Goal: Information Seeking & Learning: Understand process/instructions

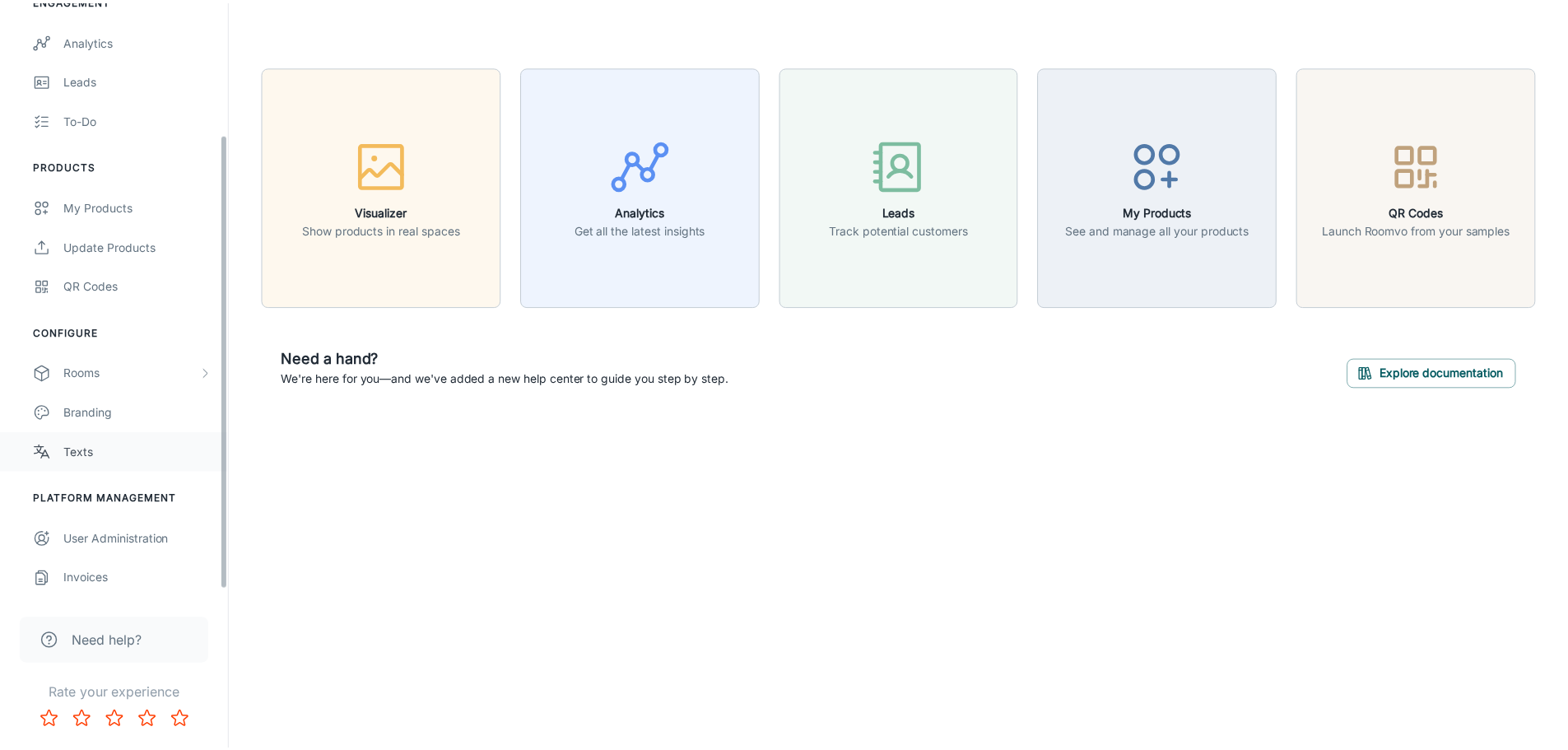
scroll to position [101, 0]
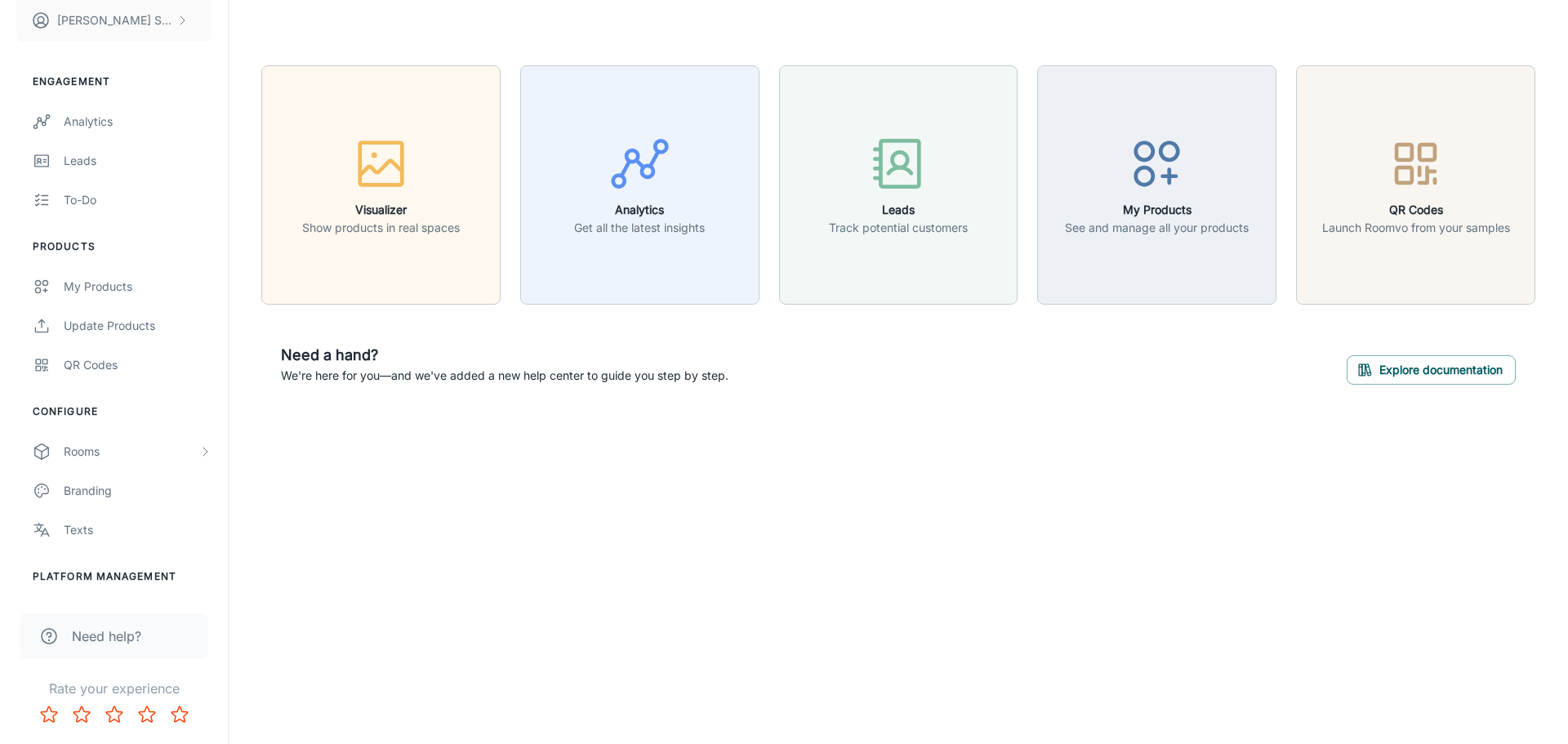
click at [105, 642] on span "Need help?" at bounding box center [106, 636] width 69 height 20
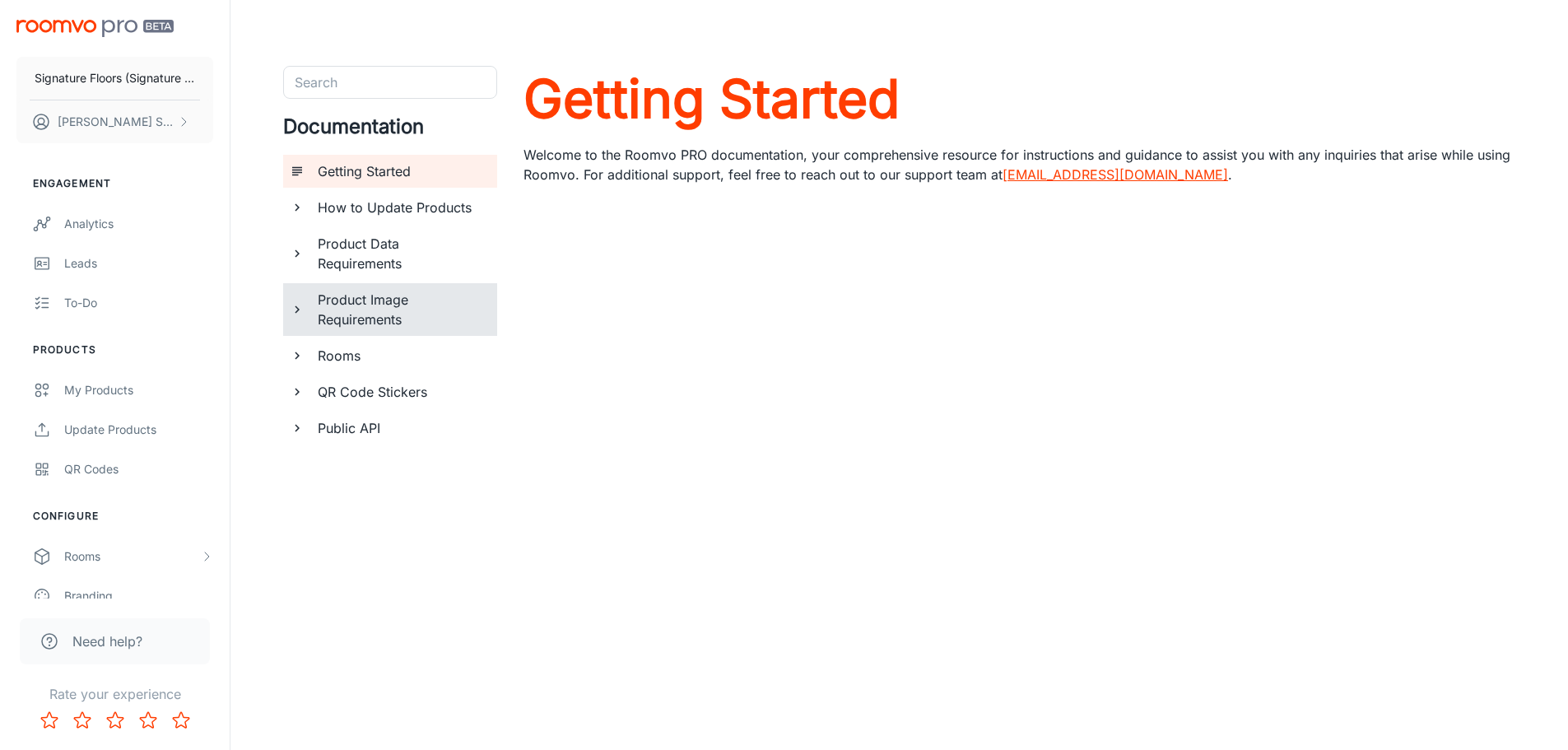
click at [366, 310] on h6 "Product Image Requirements" at bounding box center [401, 310] width 166 height 40
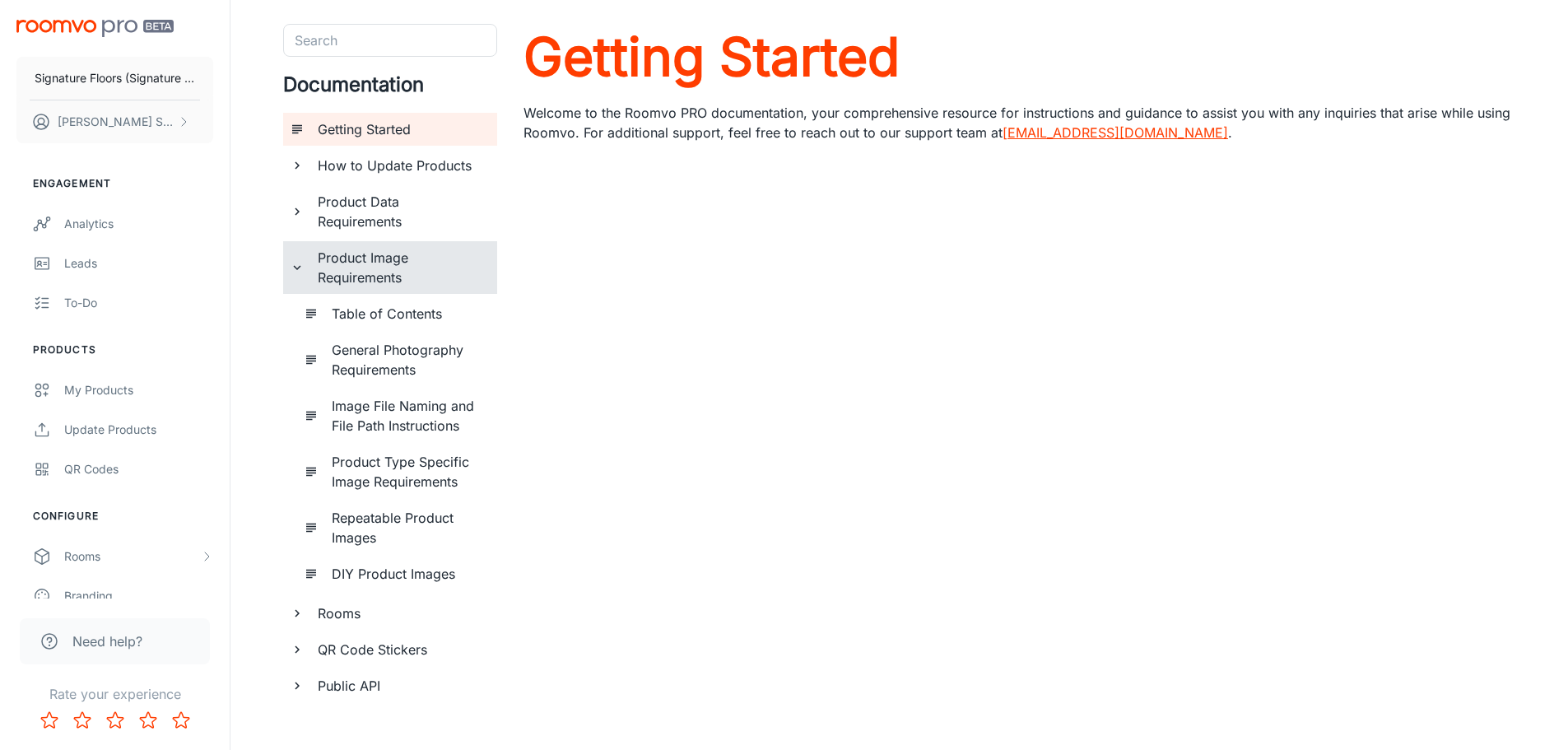
scroll to position [65, 0]
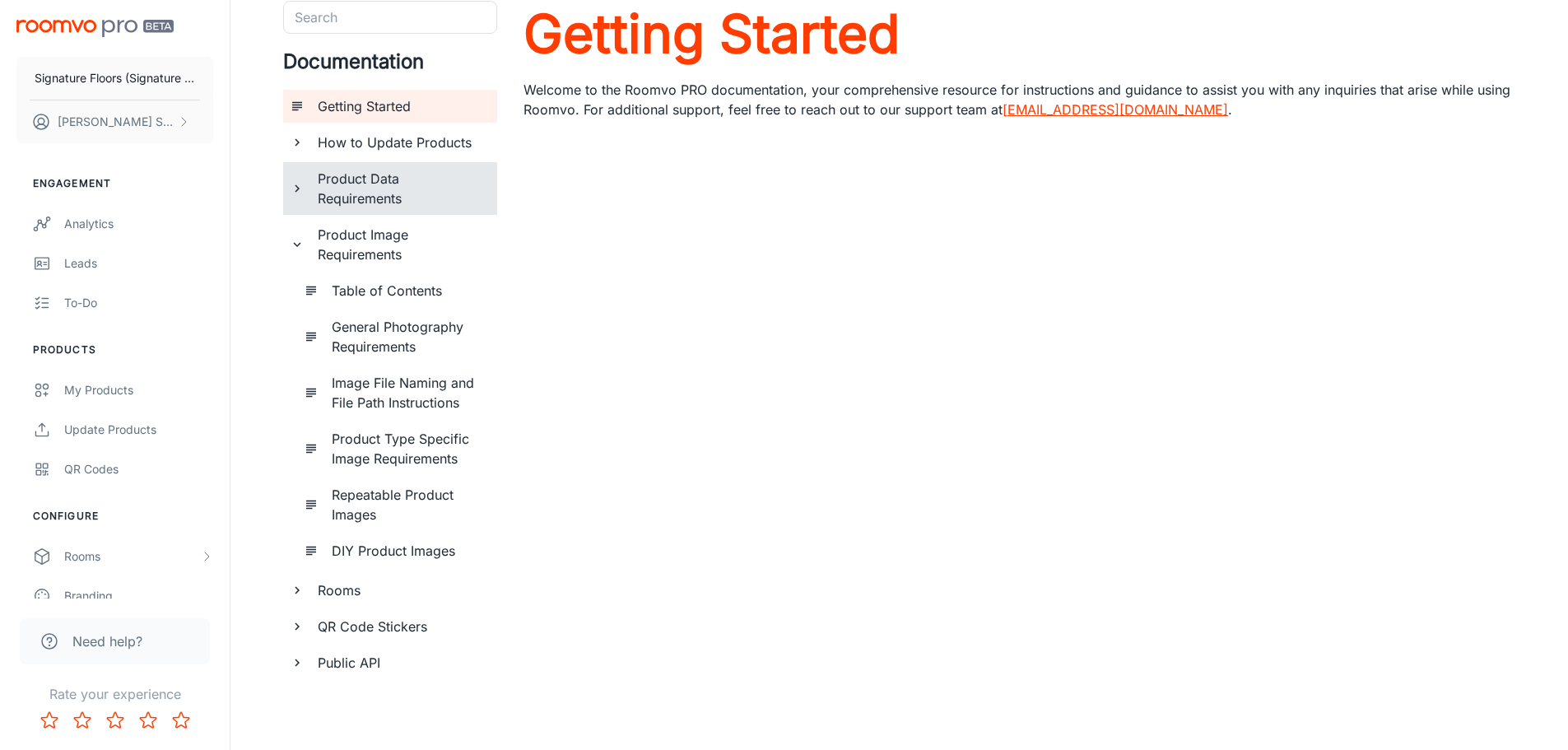
click at [362, 189] on h6 "Product Data Requirements" at bounding box center [401, 189] width 166 height 40
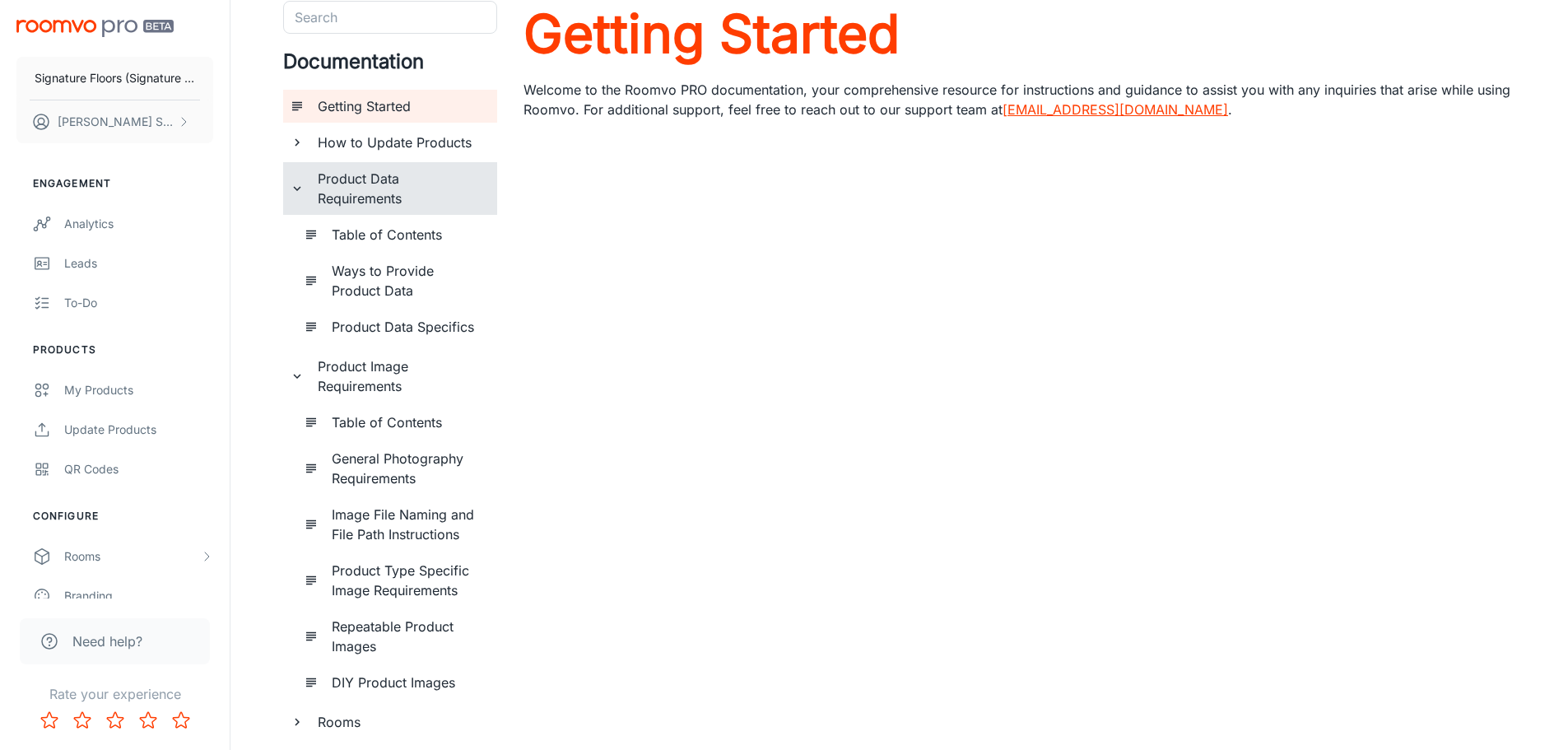
click at [436, 579] on h6 "Product Type Specific Image Requirements" at bounding box center [407, 580] width 152 height 40
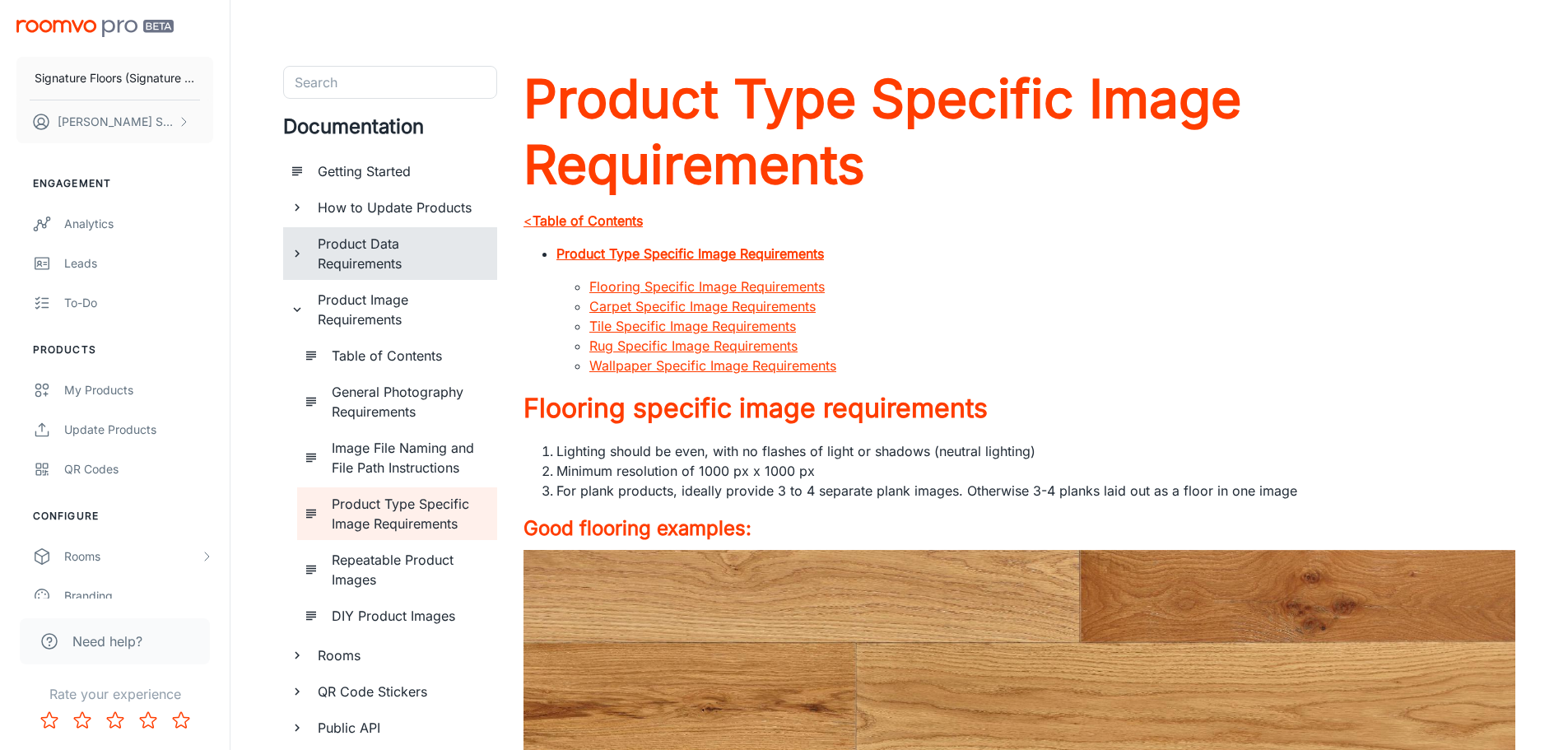
click at [371, 266] on h6 "Product Data Requirements" at bounding box center [401, 254] width 166 height 40
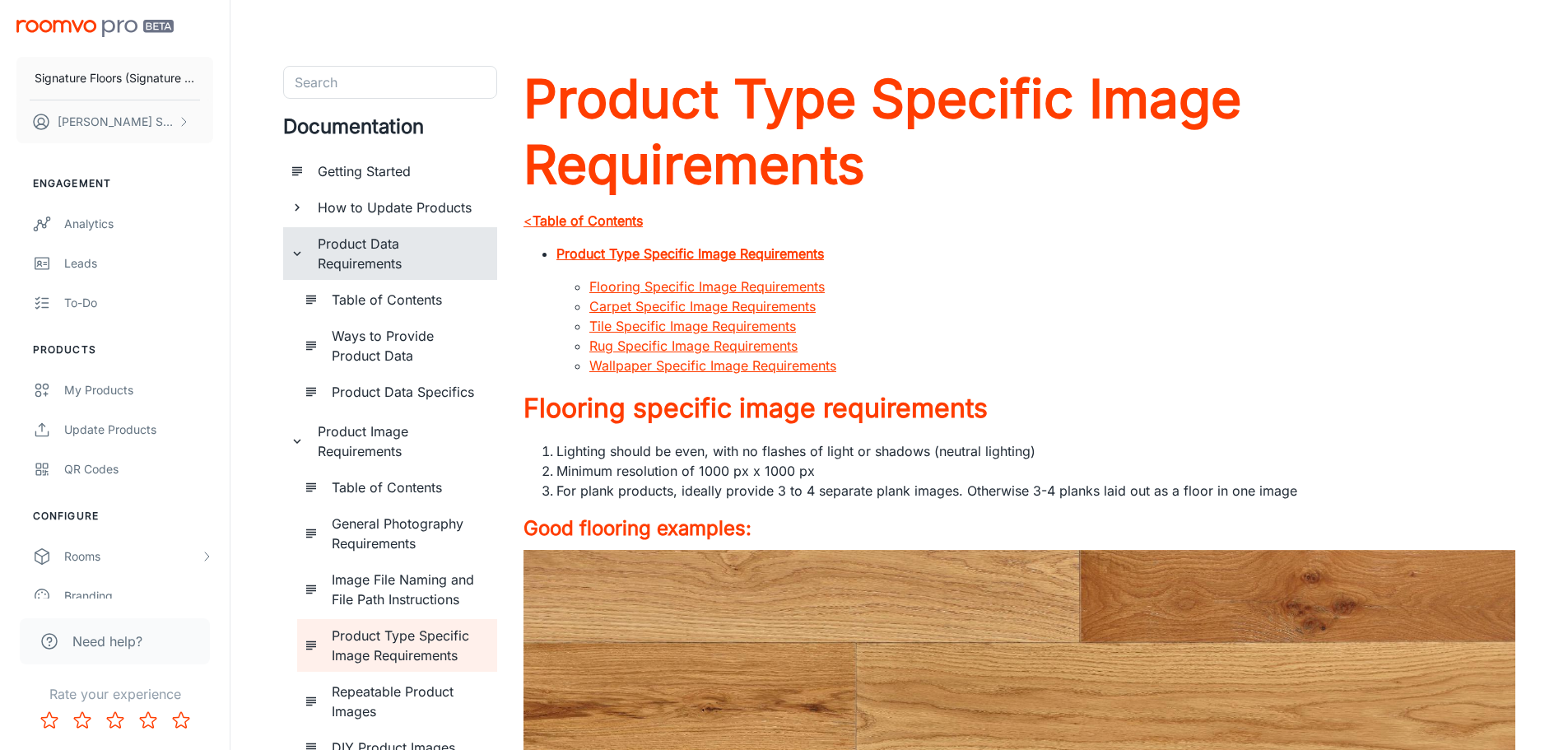
click at [372, 246] on h6 "Product Data Requirements" at bounding box center [401, 254] width 166 height 40
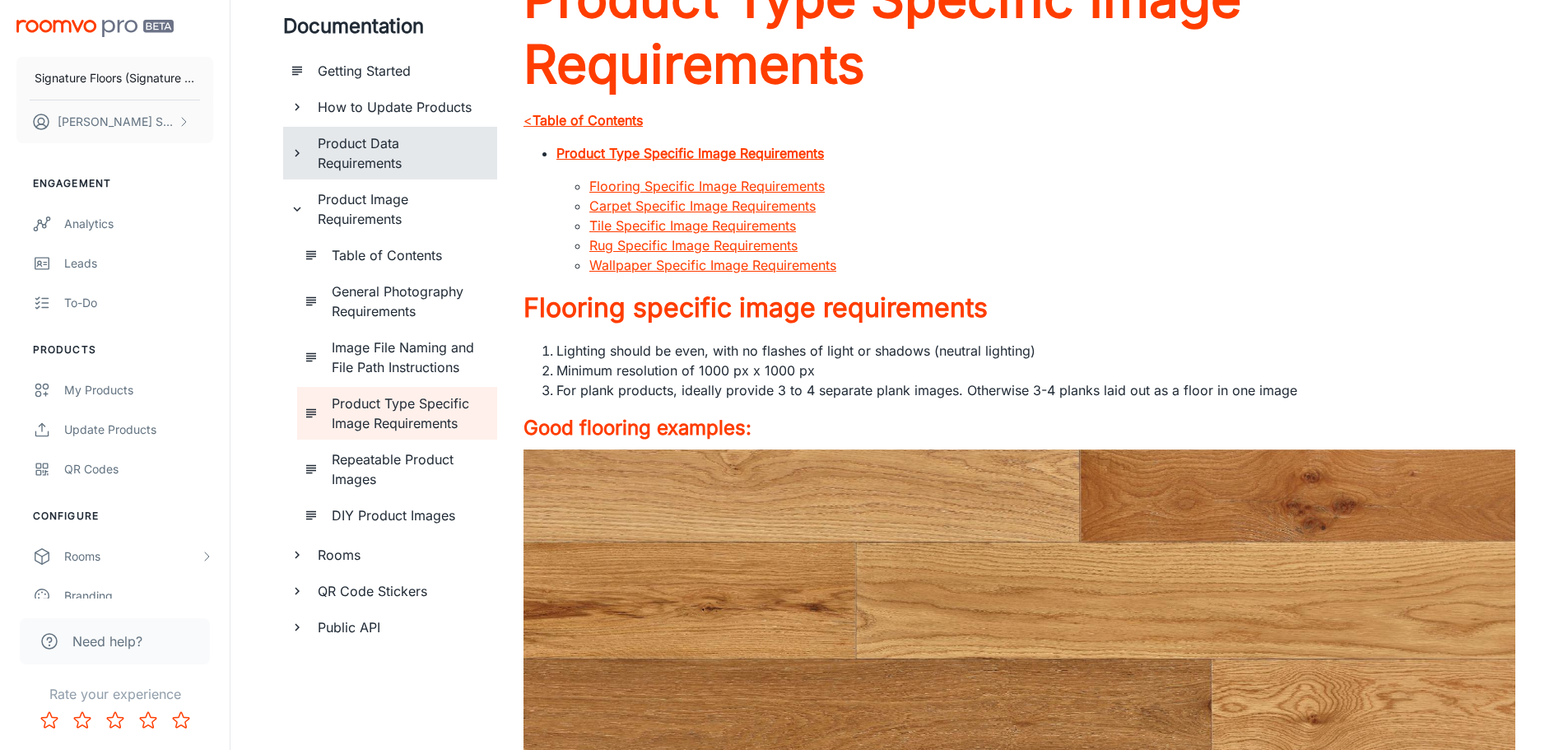
scroll to position [329, 0]
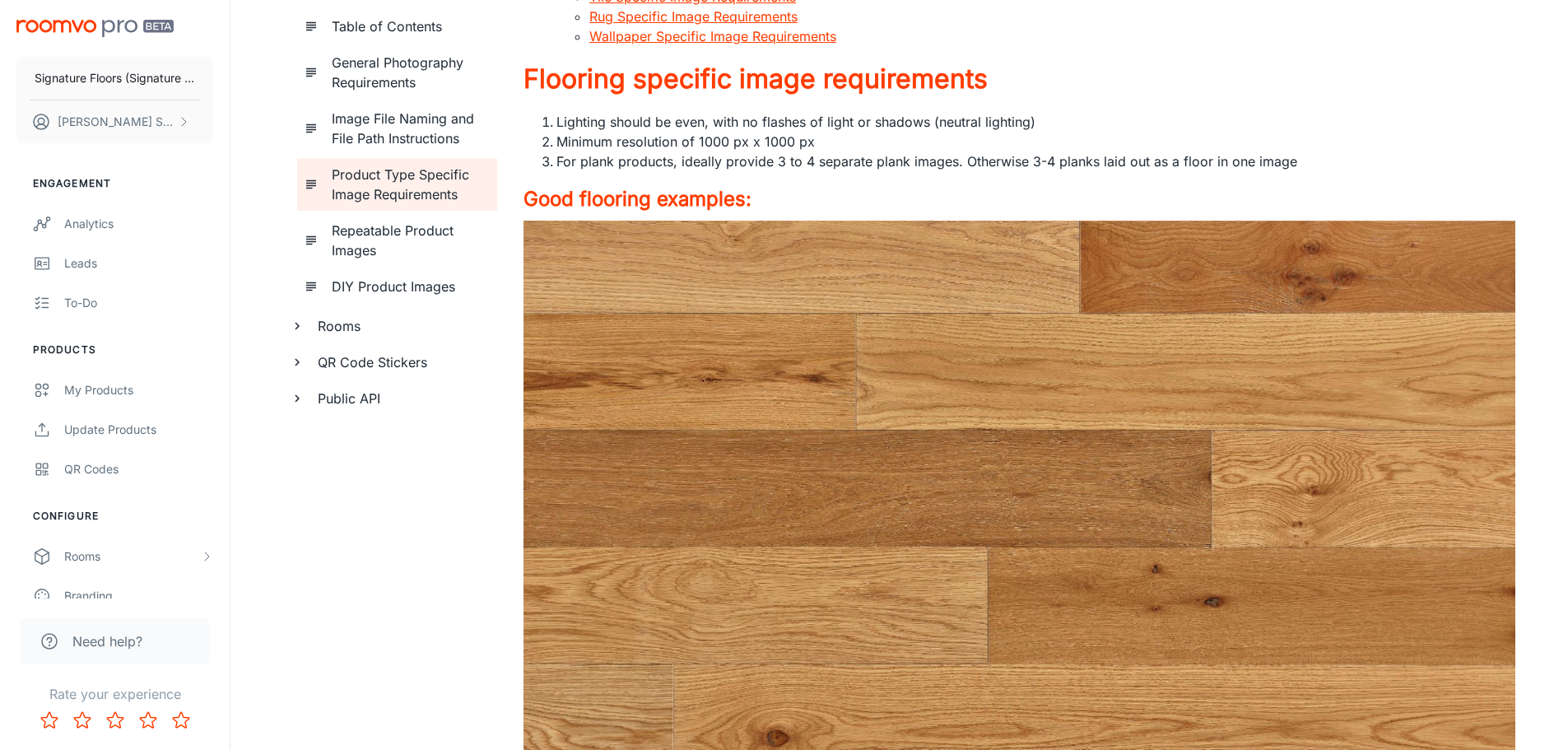
click at [342, 332] on h6 "Rooms" at bounding box center [401, 326] width 166 height 20
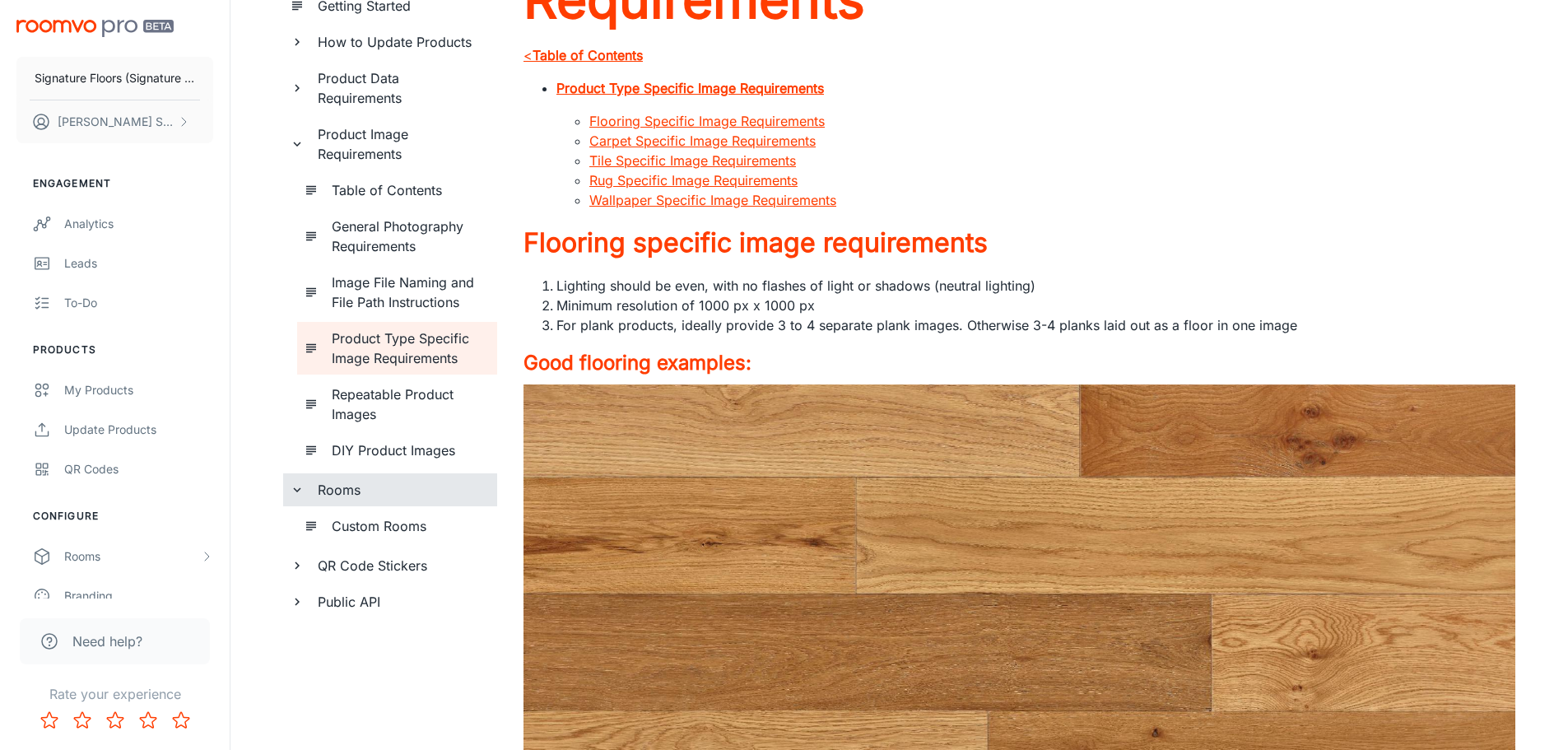
scroll to position [165, 0]
click at [391, 400] on h6 "Repeatable Product Images" at bounding box center [407, 405] width 152 height 40
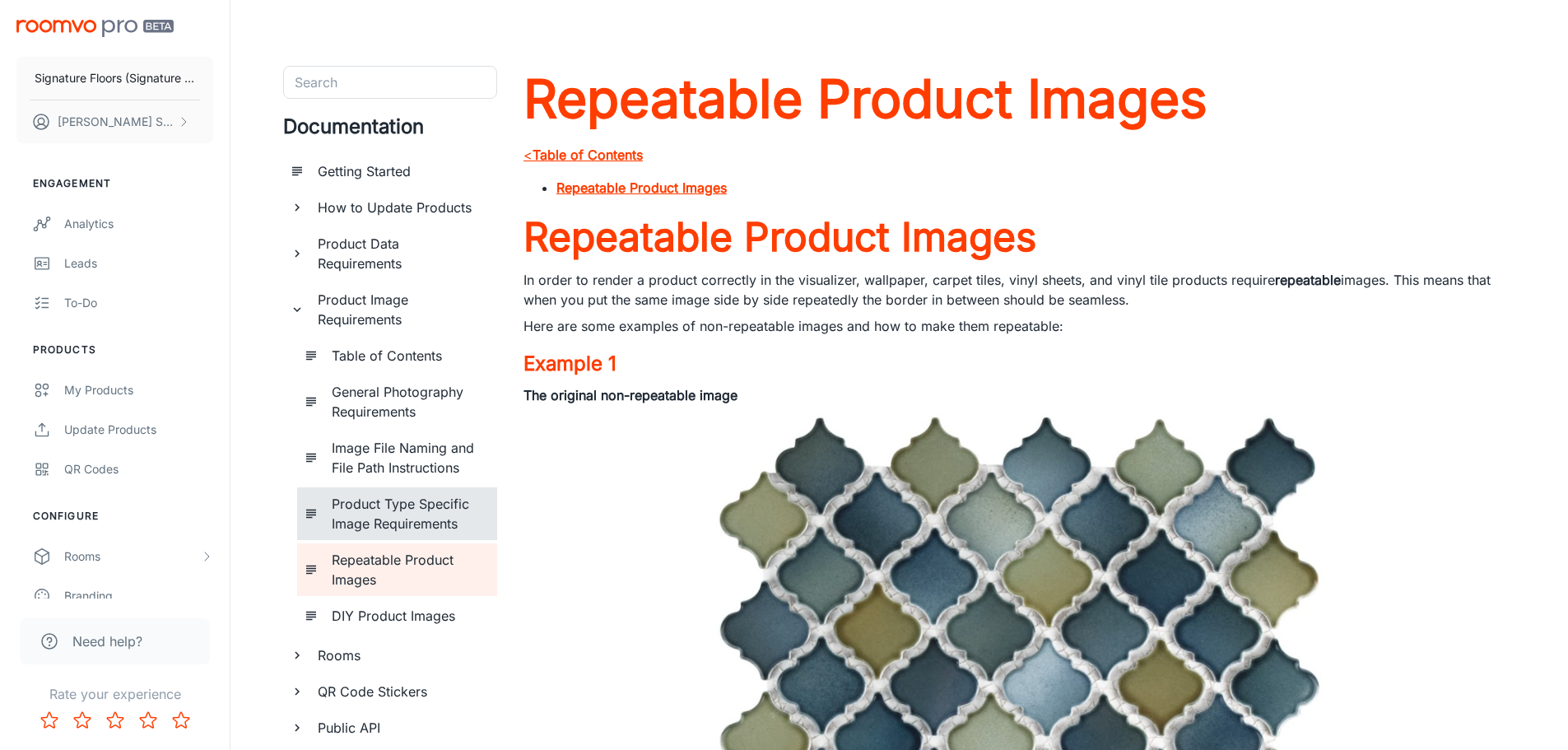
click at [377, 520] on h6 "Product Type Specific Image Requirements" at bounding box center [407, 514] width 152 height 40
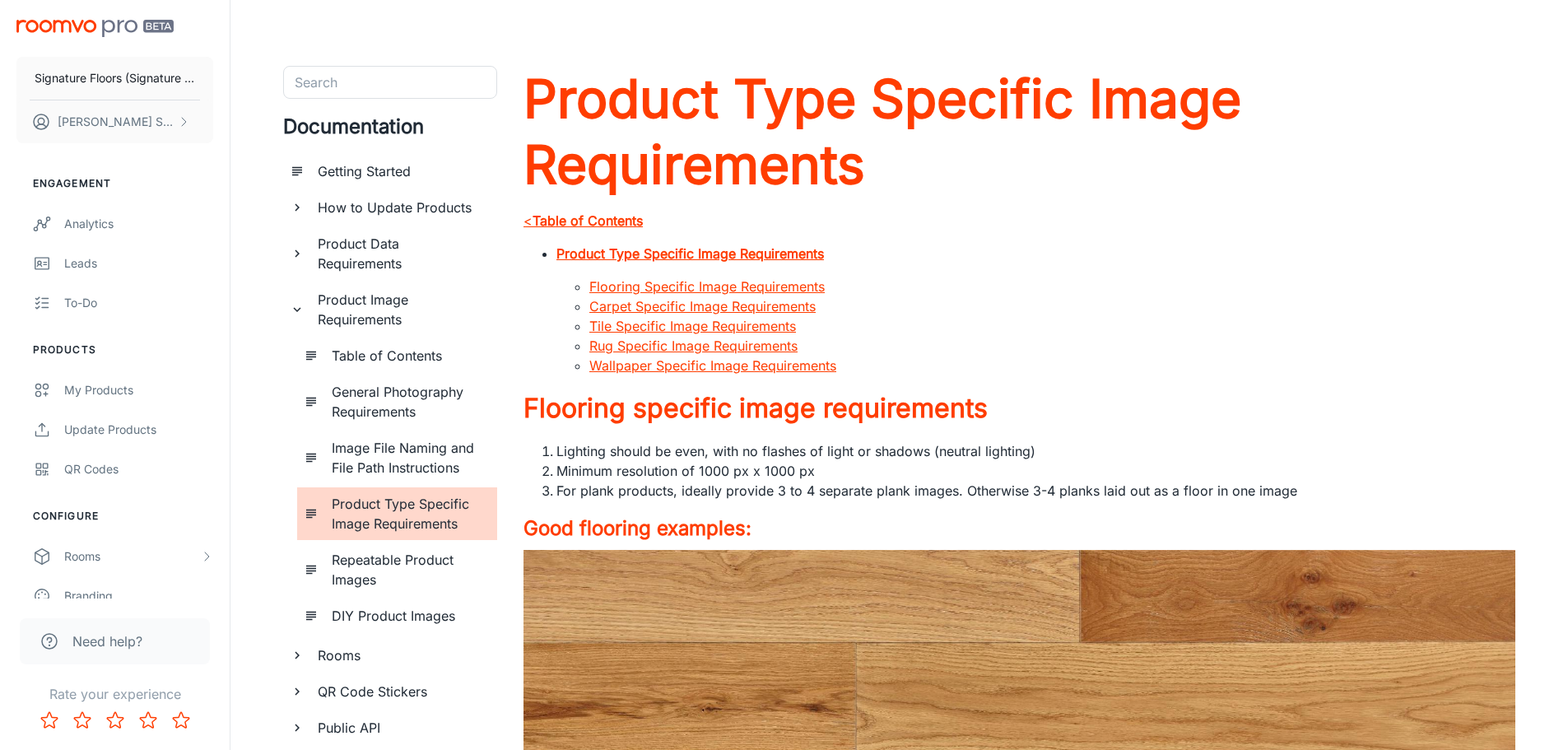
click at [338, 172] on h6 "Getting Started" at bounding box center [401, 171] width 166 height 20
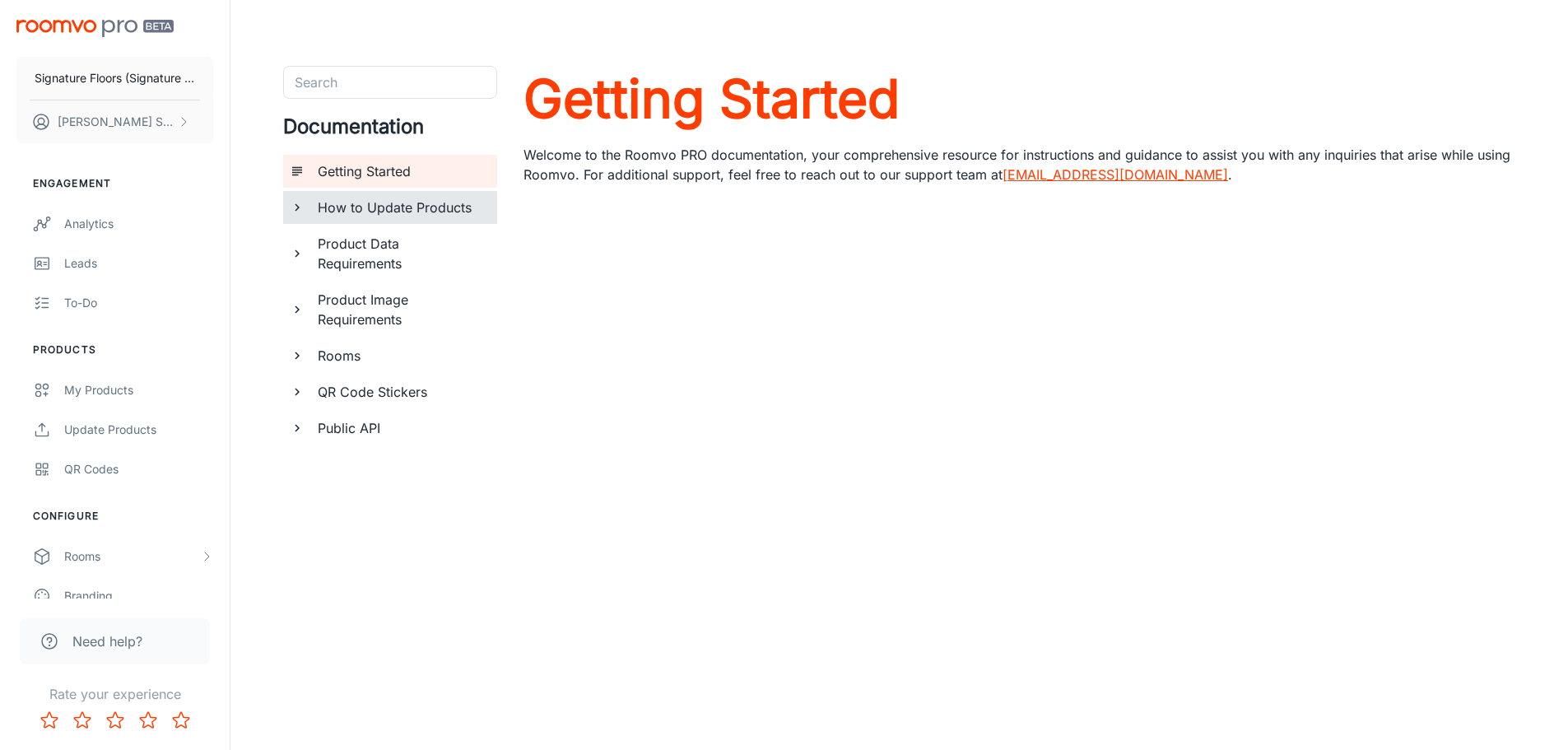
click at [365, 209] on h6 "How to Update Products" at bounding box center [401, 207] width 166 height 20
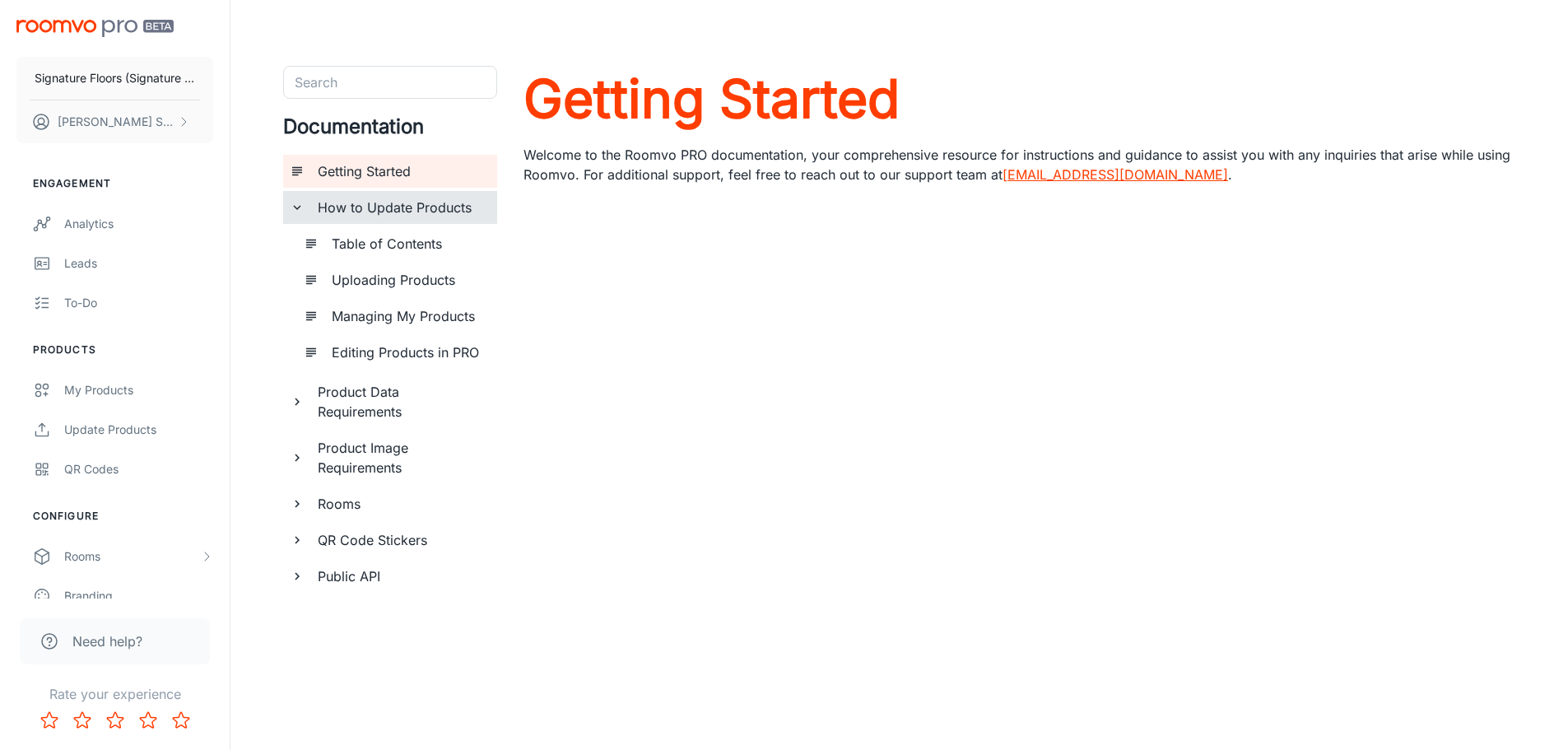
click at [384, 393] on h6 "Product Data Requirements" at bounding box center [401, 402] width 166 height 40
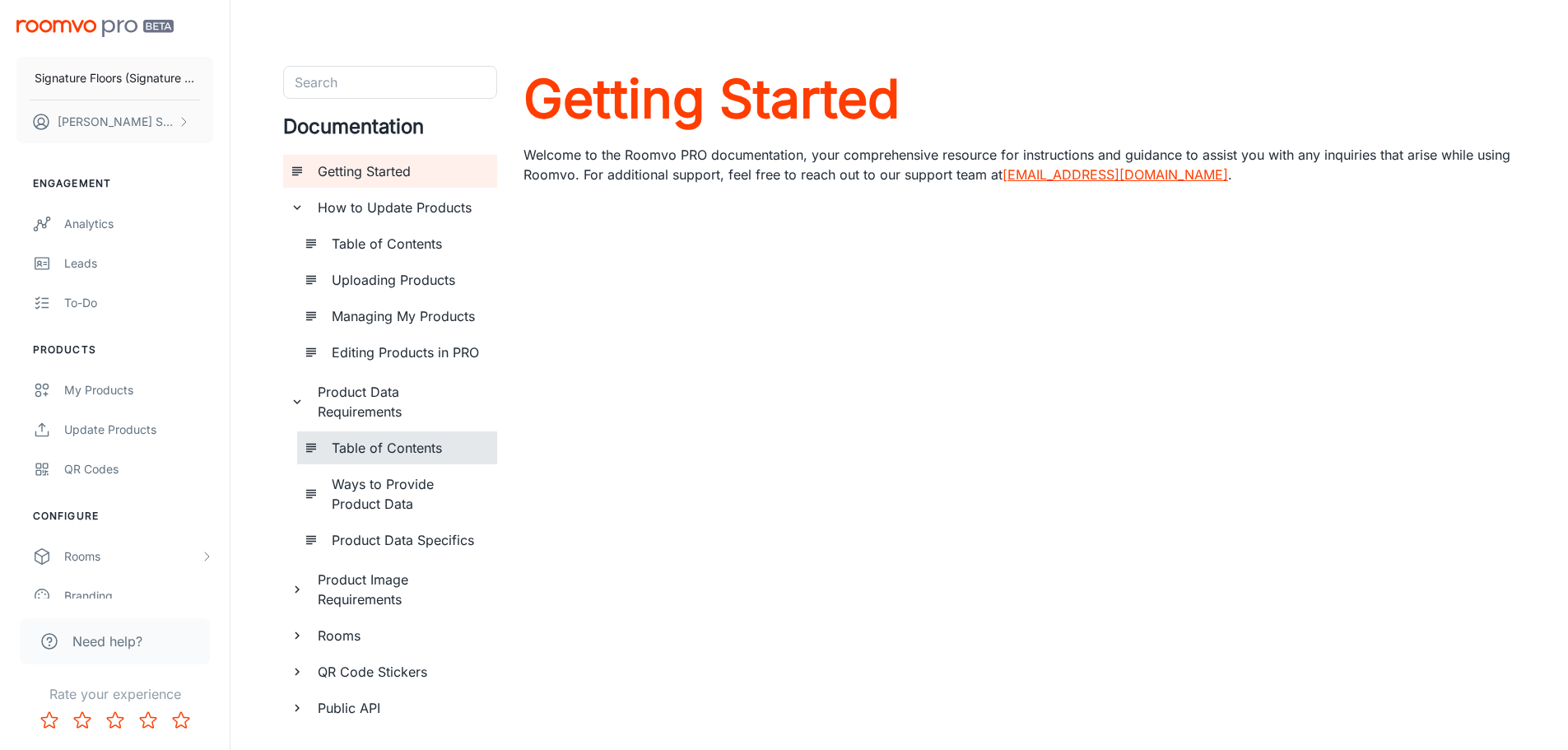
click at [374, 445] on h6 "Table of Contents" at bounding box center [407, 448] width 152 height 20
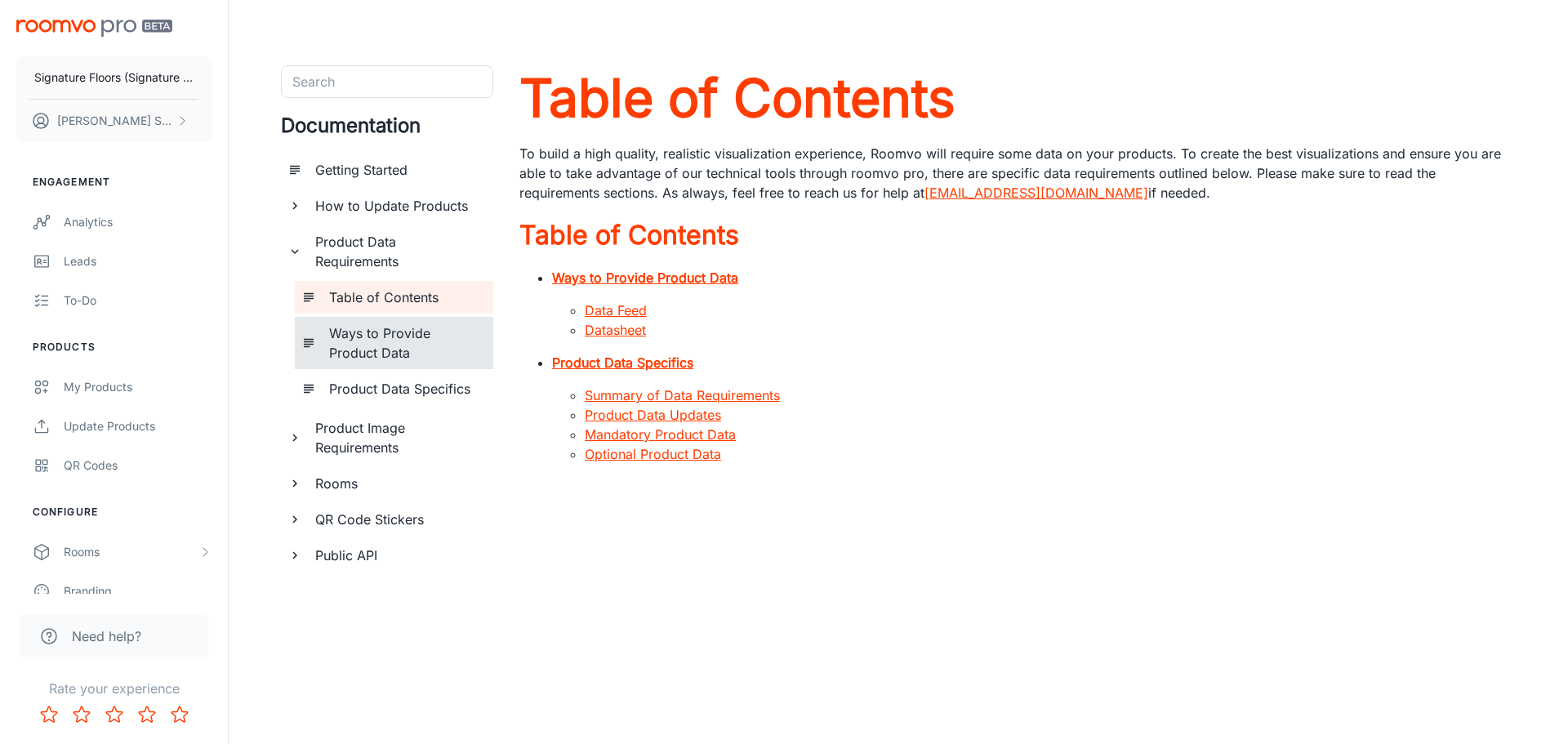
click at [382, 338] on h6 "Ways to Provide Product Data" at bounding box center [404, 343] width 151 height 39
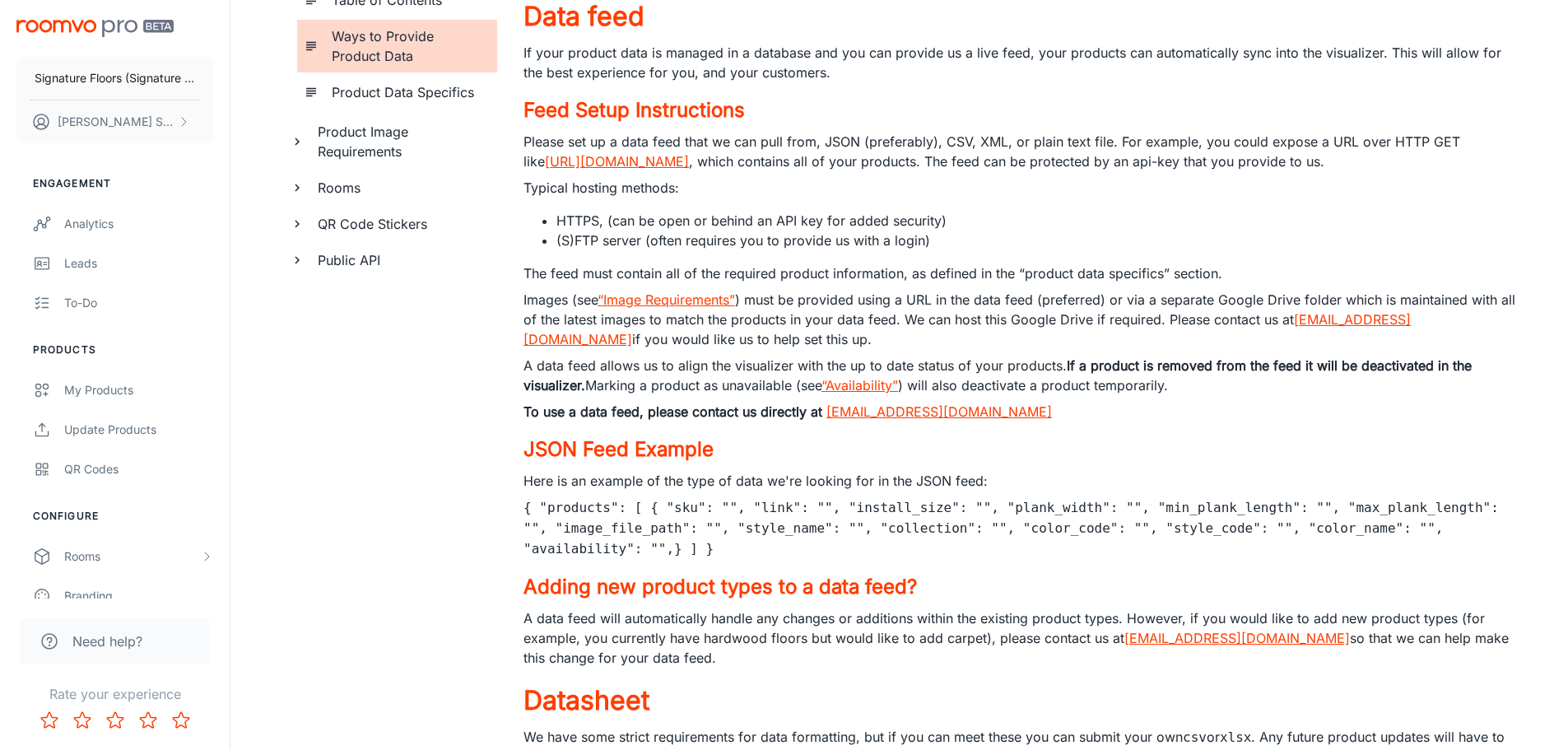
scroll to position [11, 0]
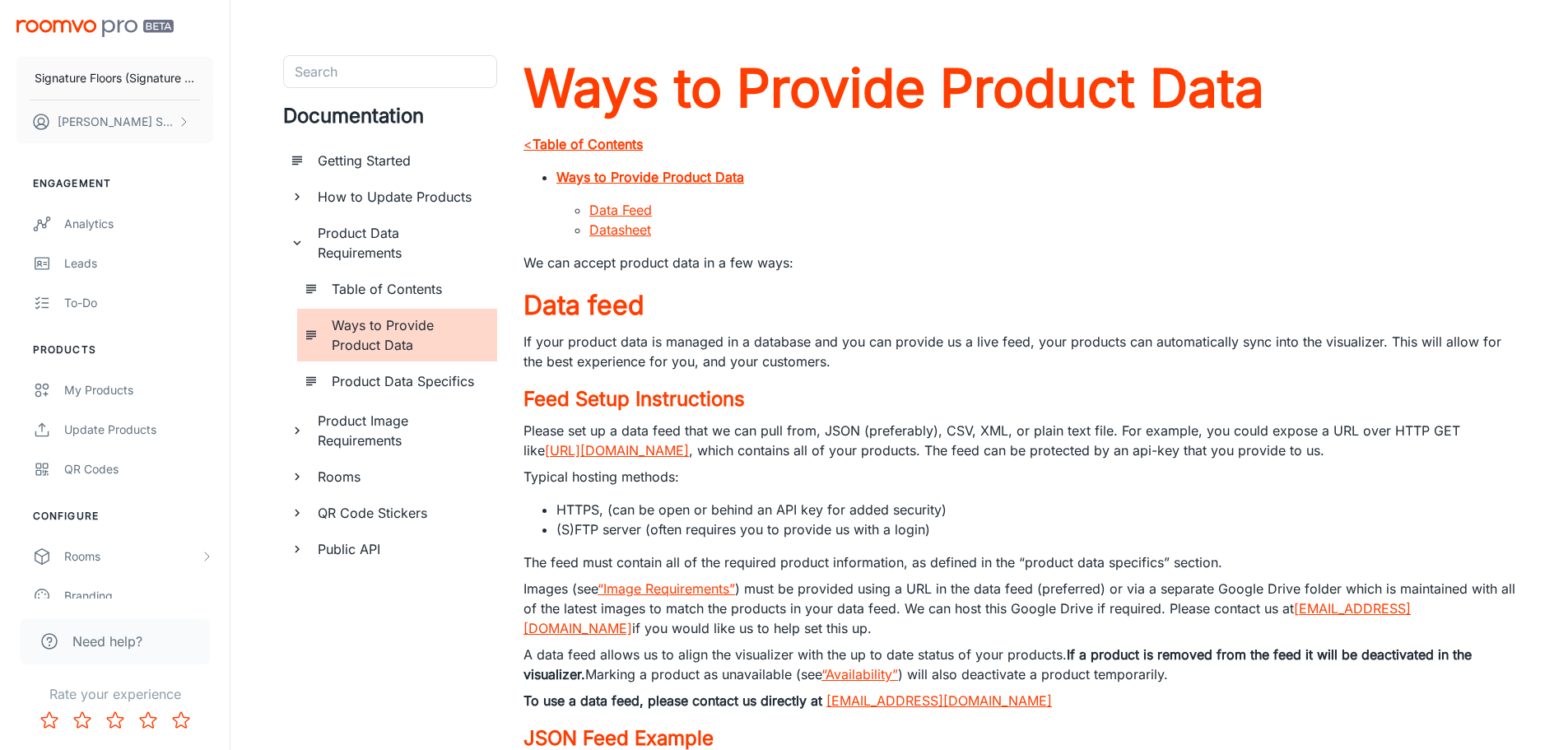
click at [428, 384] on h6 "Product Data Specifics" at bounding box center [407, 381] width 152 height 20
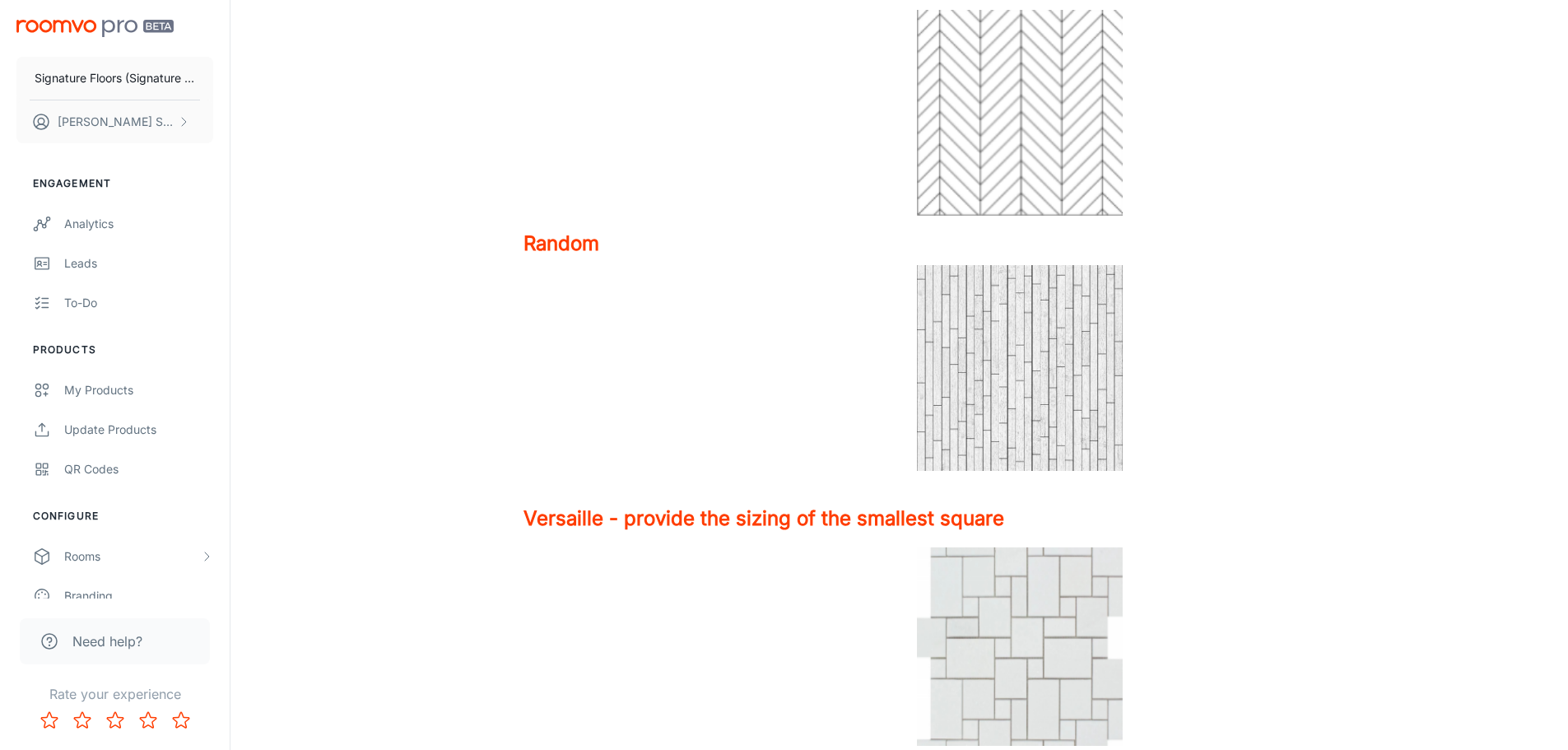
scroll to position [7161, 0]
